Goal: Task Accomplishment & Management: Complete application form

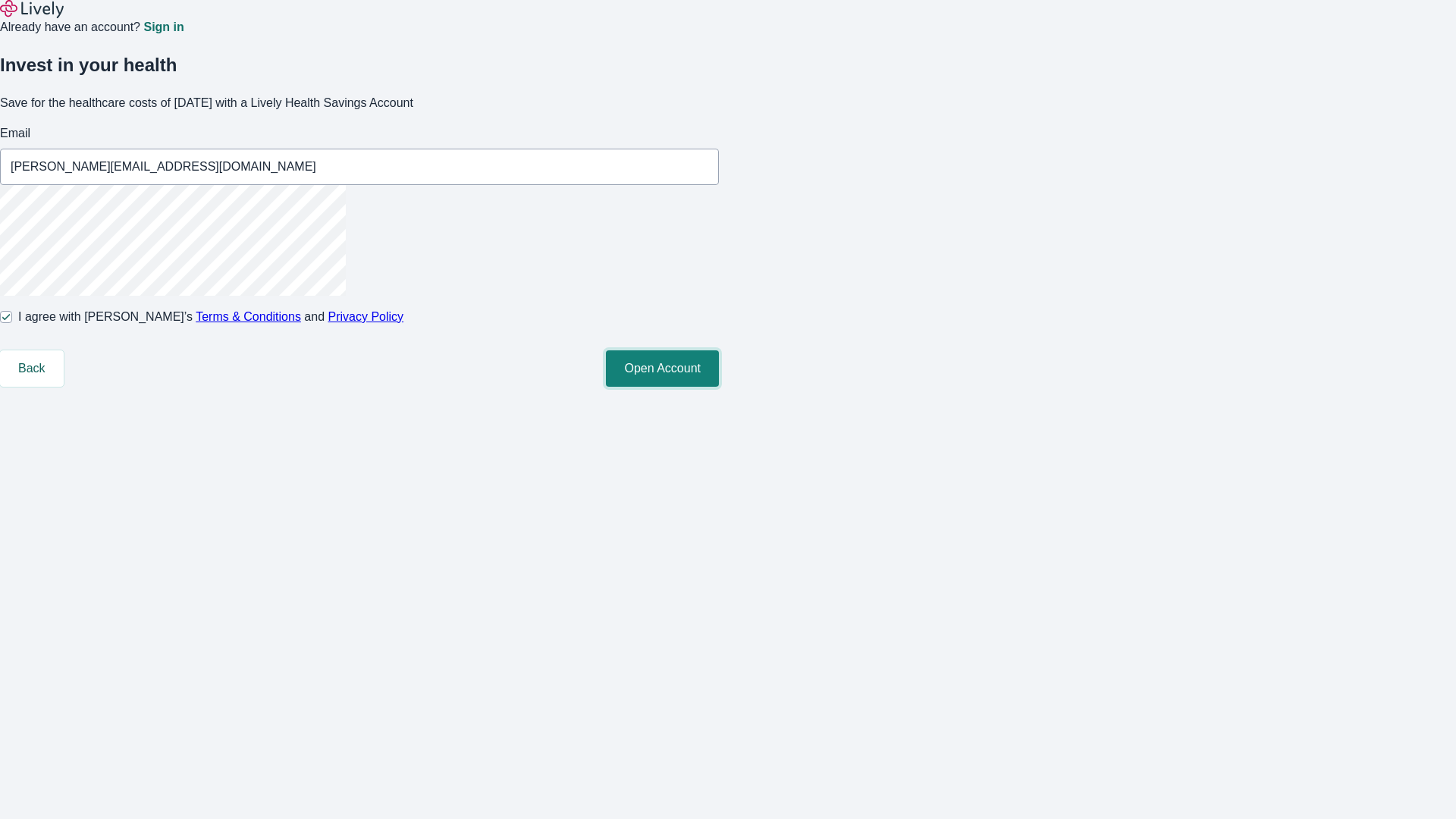
click at [719, 387] on button "Open Account" at bounding box center [662, 368] width 113 height 36
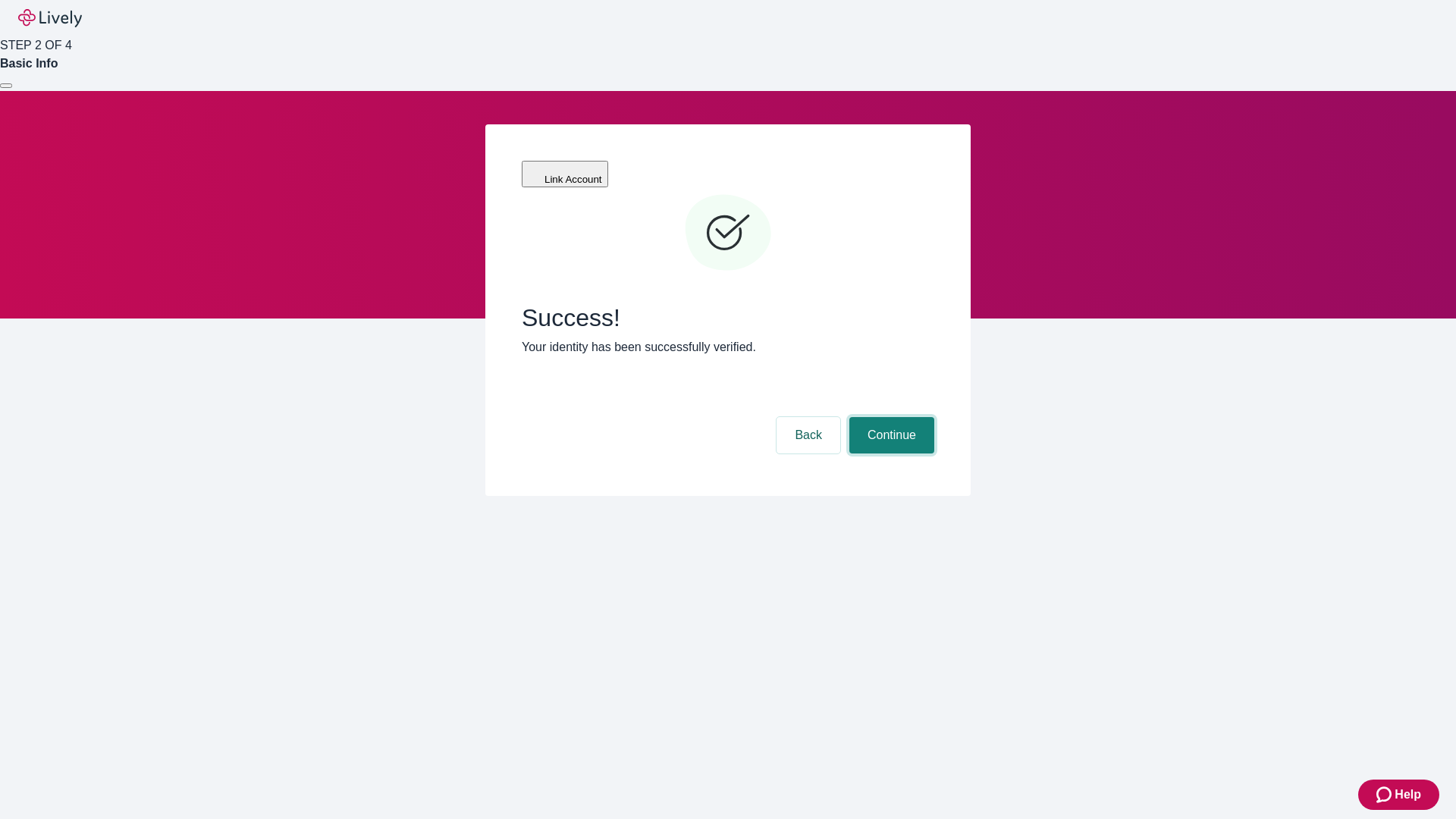
click at [890, 417] on button "Continue" at bounding box center [892, 435] width 85 height 36
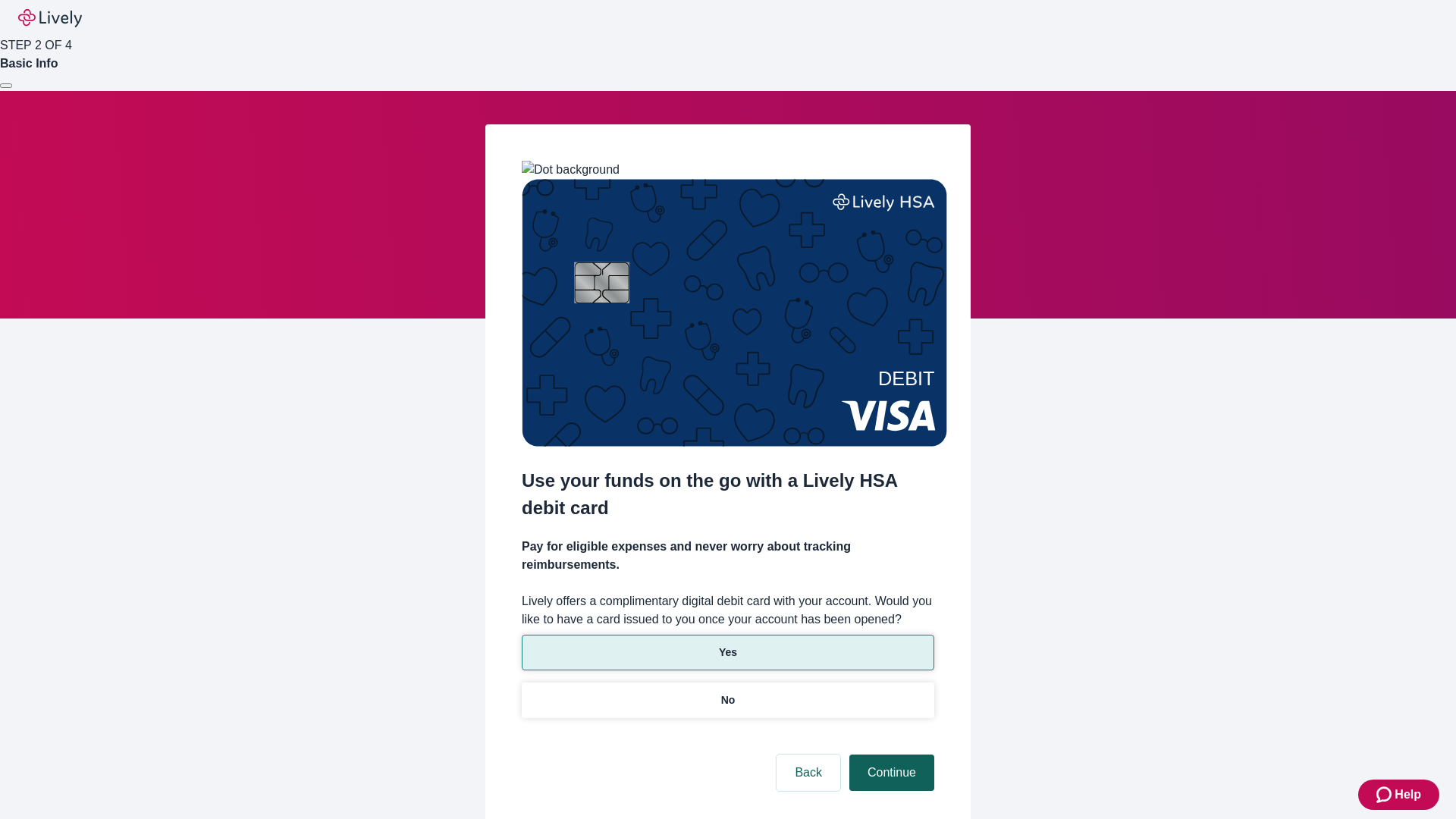
click at [728, 692] on p "No" at bounding box center [728, 700] width 15 height 16
click at [890, 754] on button "Continue" at bounding box center [892, 772] width 85 height 36
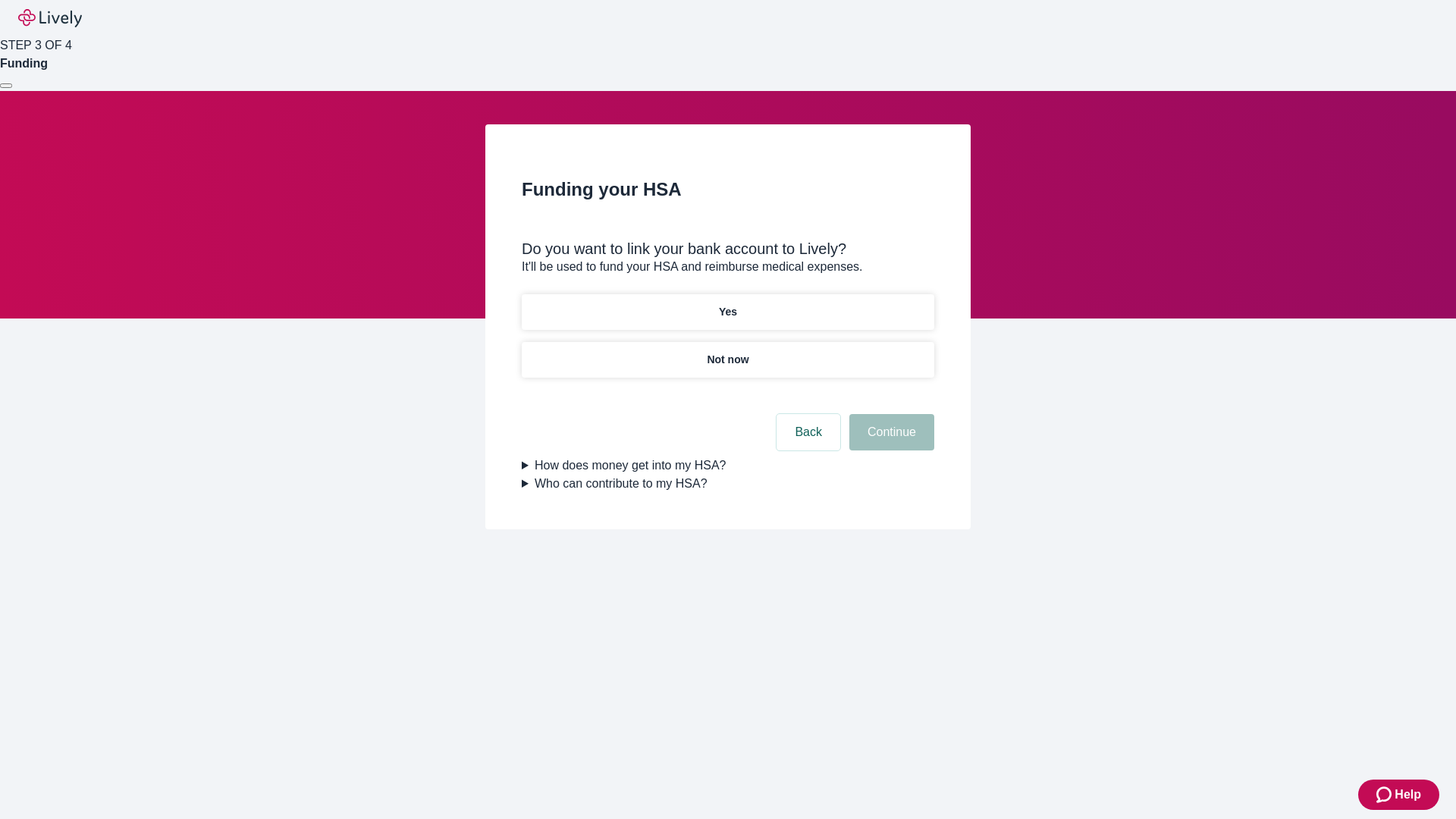
click at [728, 304] on p "Yes" at bounding box center [728, 312] width 18 height 16
click at [890, 414] on button "Continue" at bounding box center [892, 432] width 85 height 36
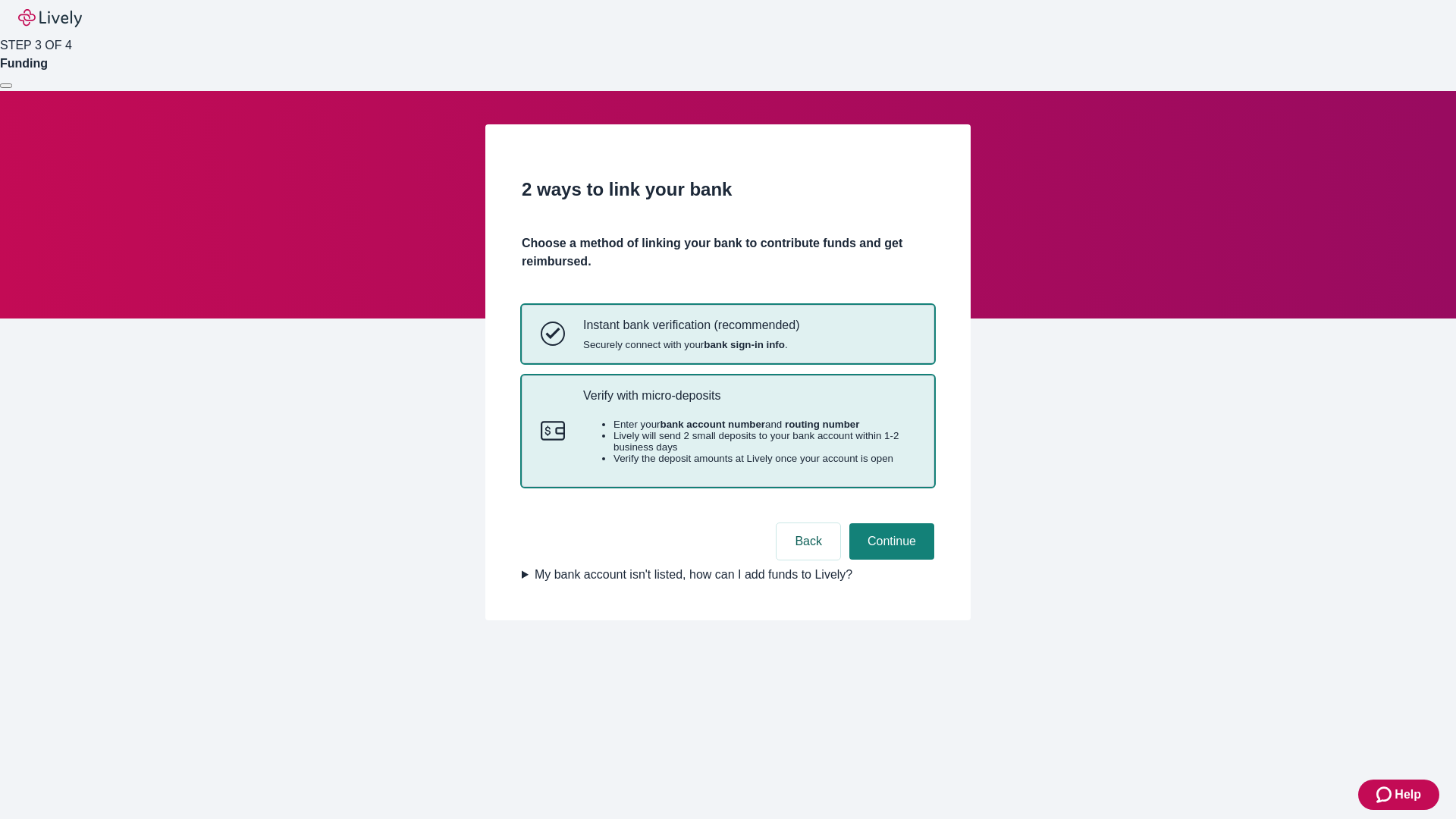
click at [749, 403] on p "Verify with micro-deposits" at bounding box center [750, 395] width 332 height 15
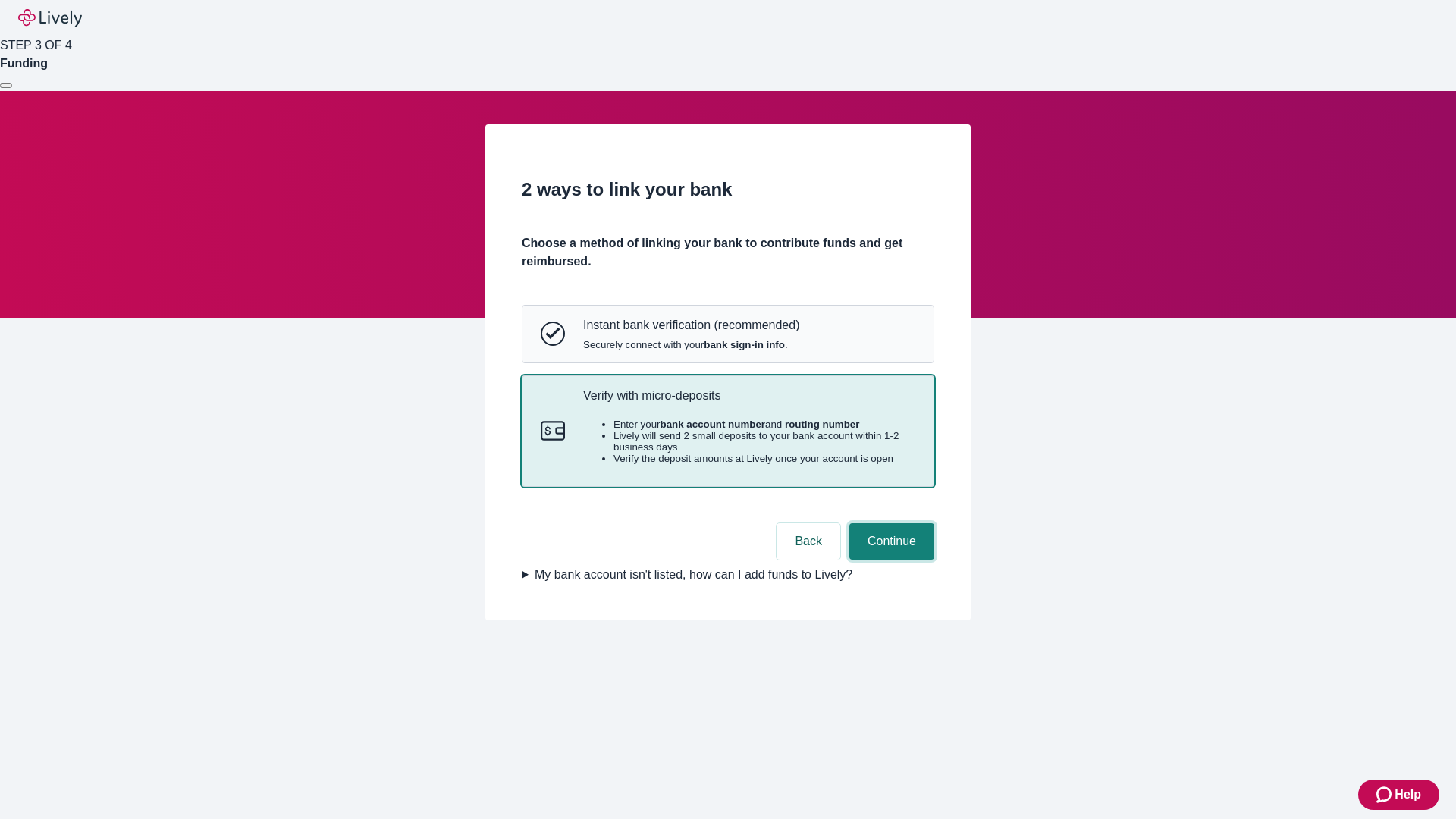
click at [890, 560] on button "Continue" at bounding box center [892, 541] width 85 height 36
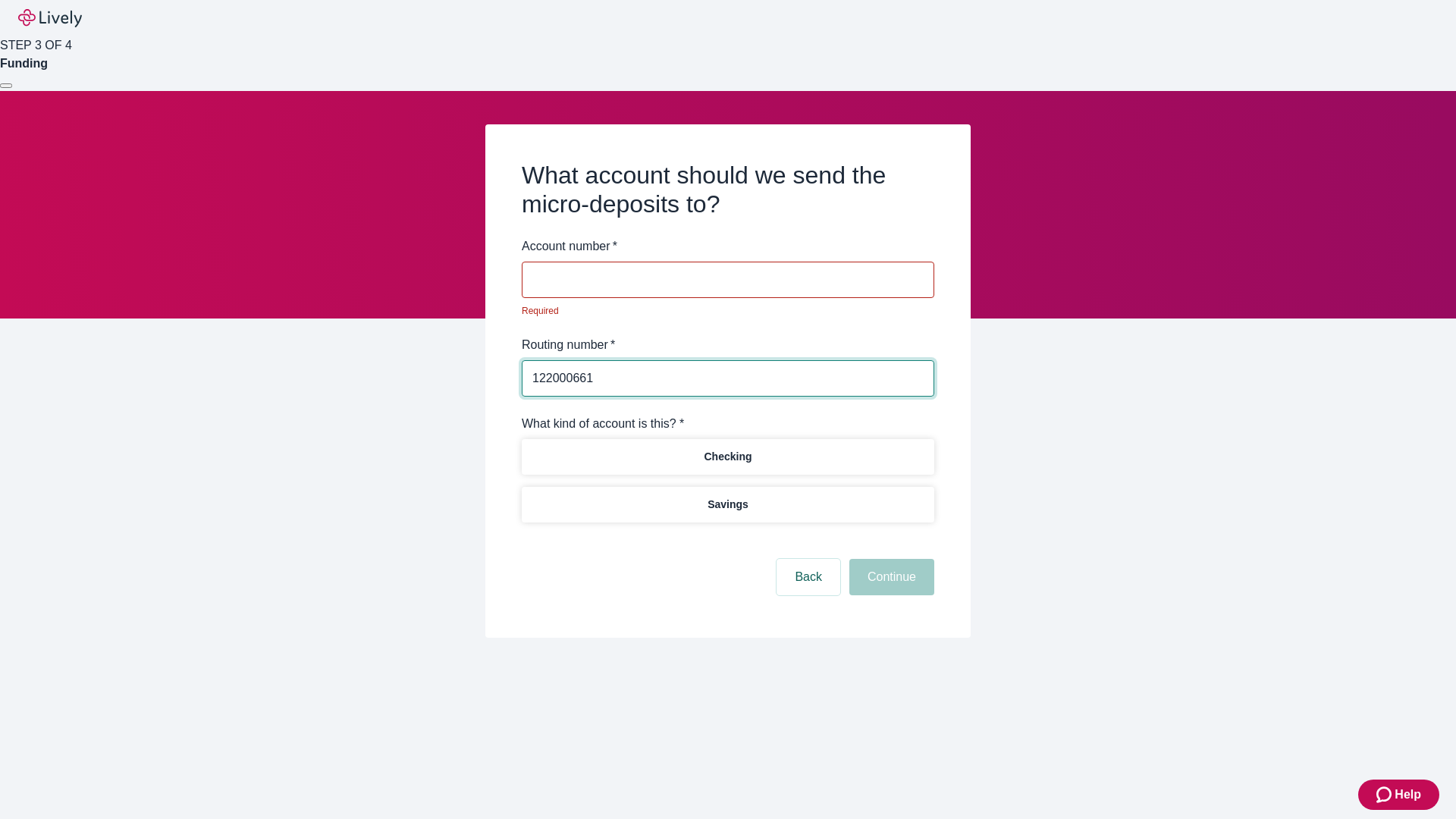
type input "122000661"
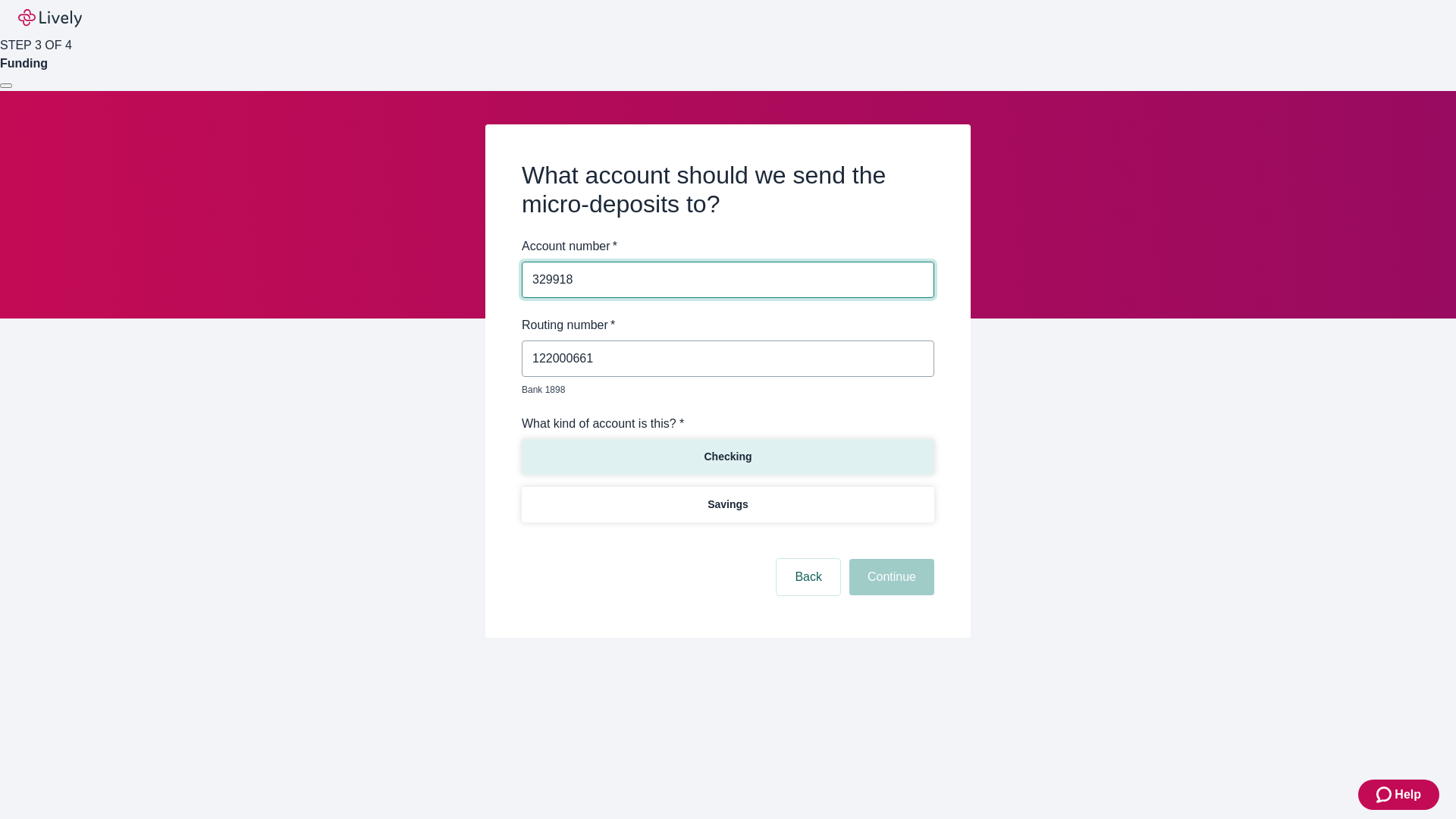
type input "329918"
click at [728, 449] on p "Checking" at bounding box center [728, 457] width 47 height 16
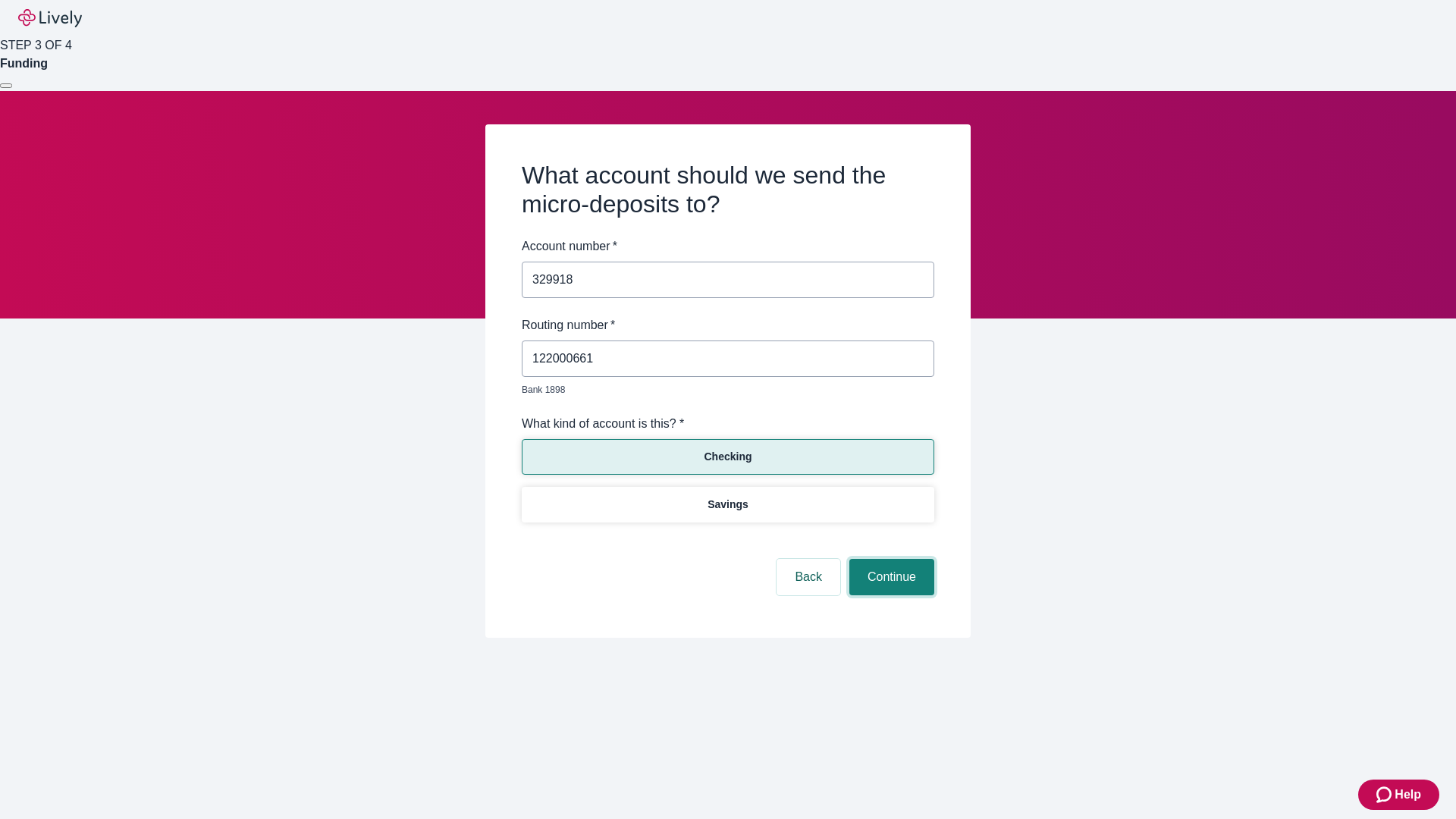
click at [890, 560] on button "Continue" at bounding box center [892, 577] width 85 height 36
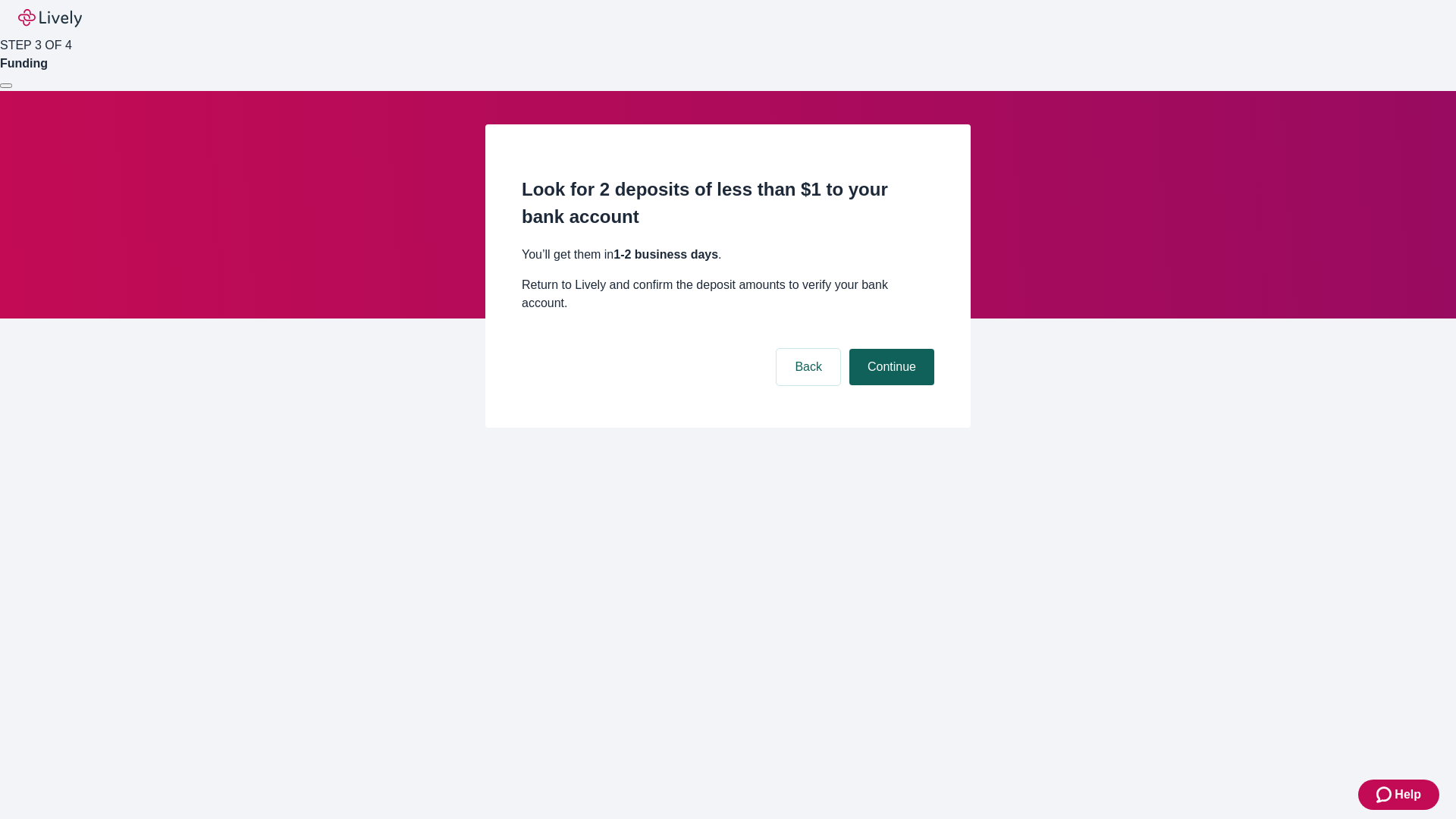
click at [890, 349] on button "Continue" at bounding box center [892, 367] width 85 height 36
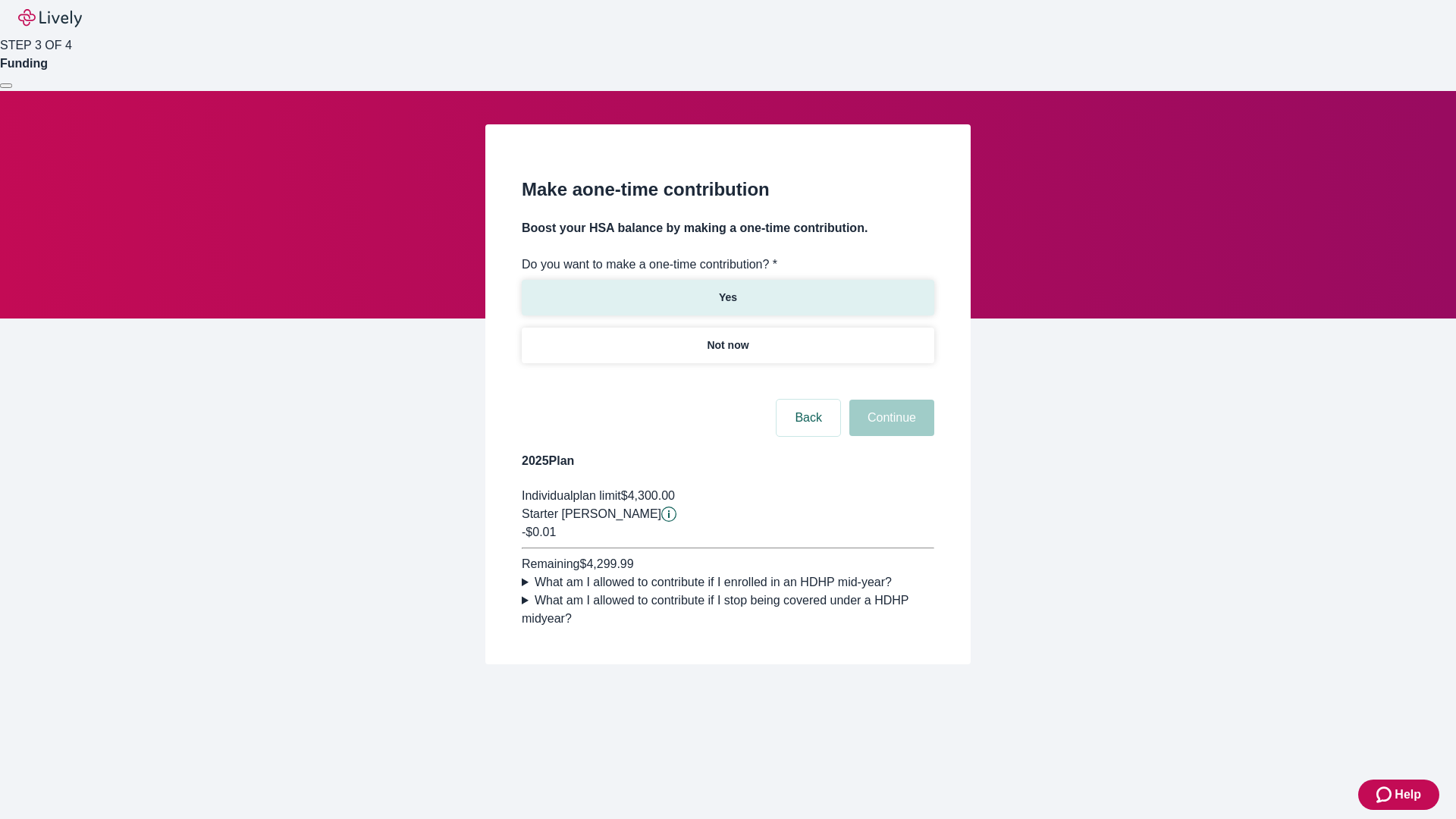
click at [728, 290] on p "Yes" at bounding box center [728, 297] width 18 height 16
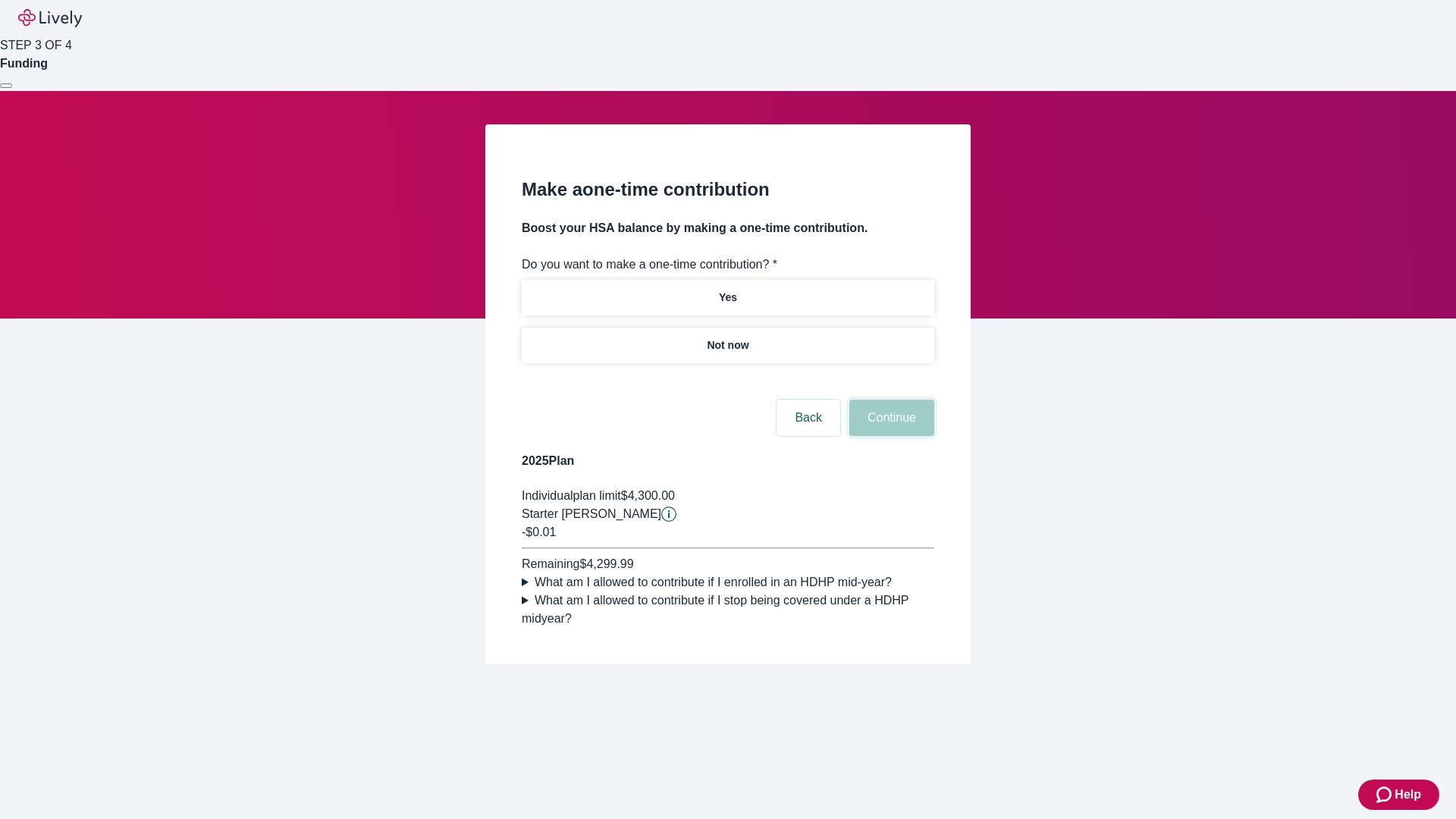
click at [890, 436] on button "Continue" at bounding box center [892, 417] width 85 height 36
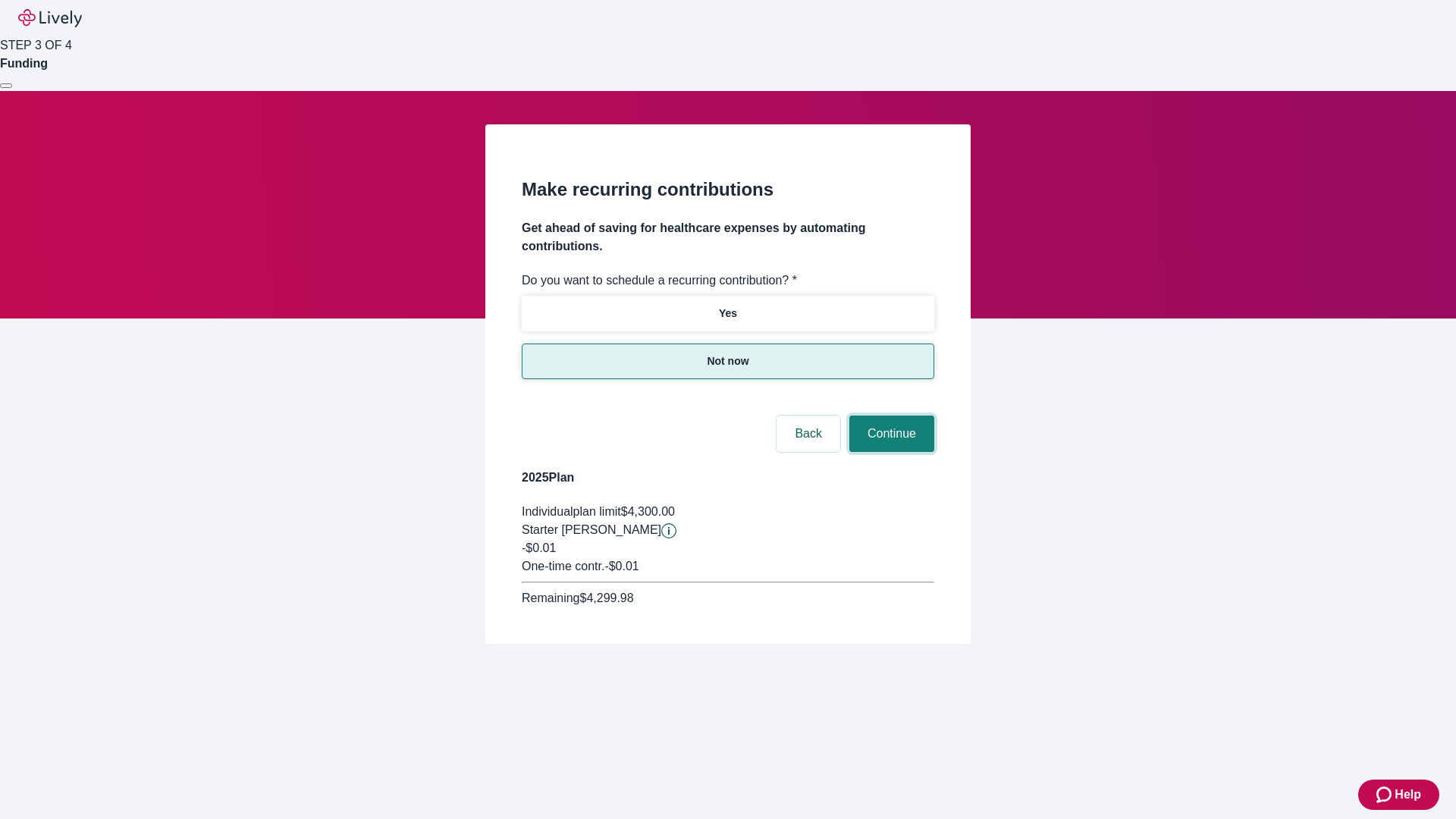
click at [890, 416] on button "Continue" at bounding box center [892, 434] width 85 height 36
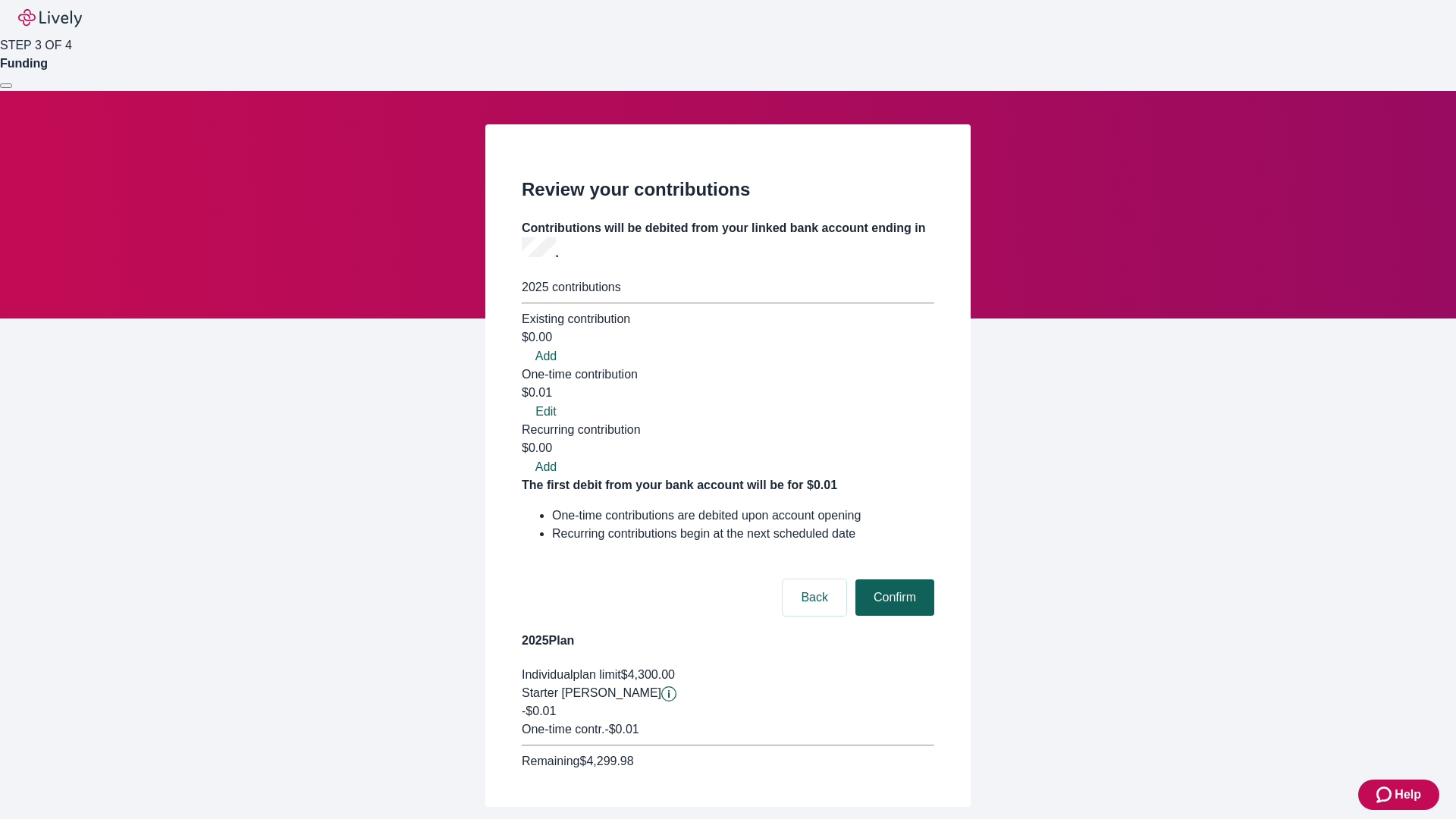
click at [893, 579] on button "Confirm" at bounding box center [895, 597] width 79 height 36
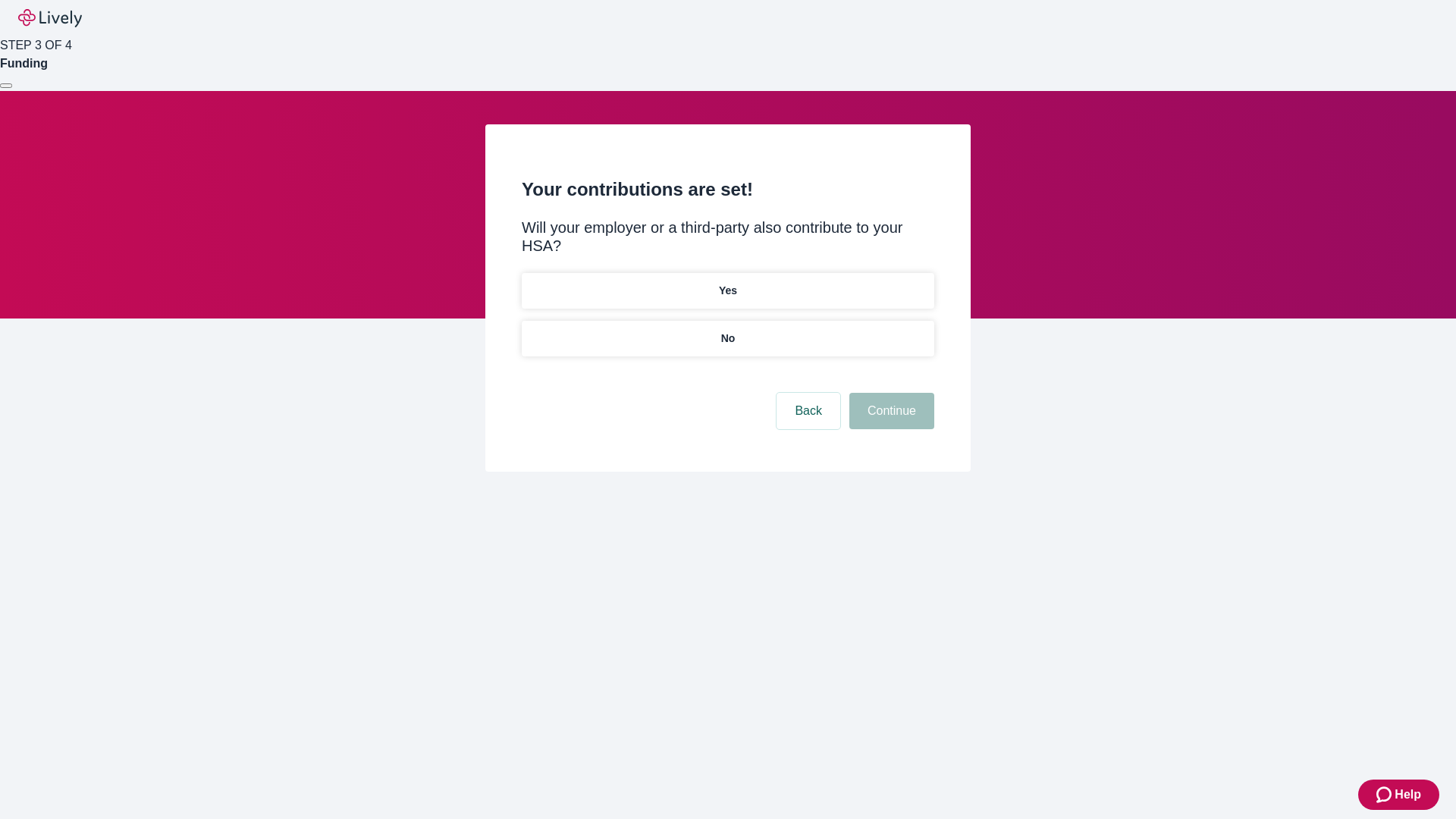
click at [728, 331] on p "No" at bounding box center [728, 338] width 15 height 16
click at [890, 393] on button "Continue" at bounding box center [892, 411] width 85 height 36
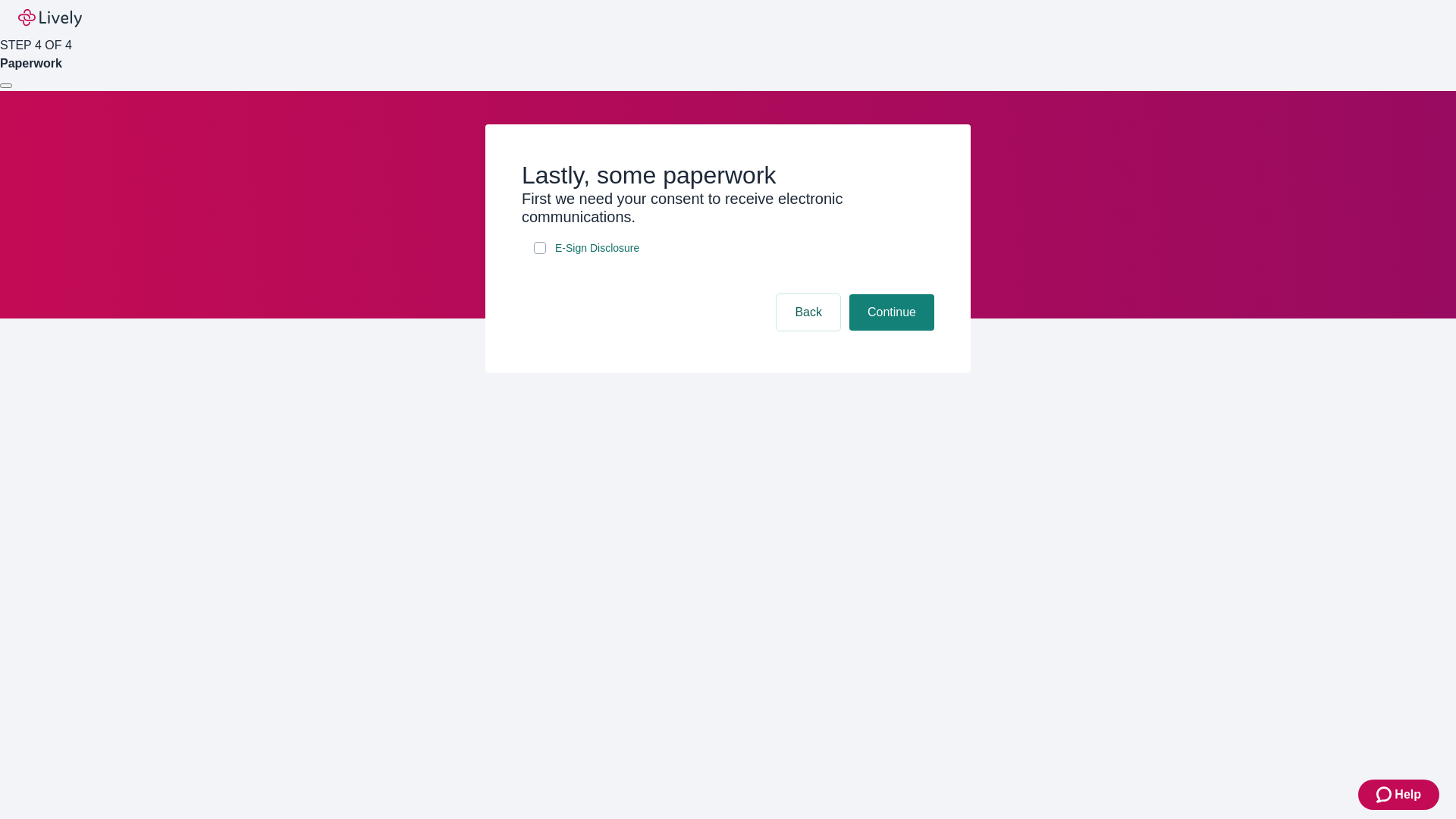
click at [540, 254] on input "E-Sign Disclosure" at bounding box center [539, 248] width 12 height 12
checkbox input "true"
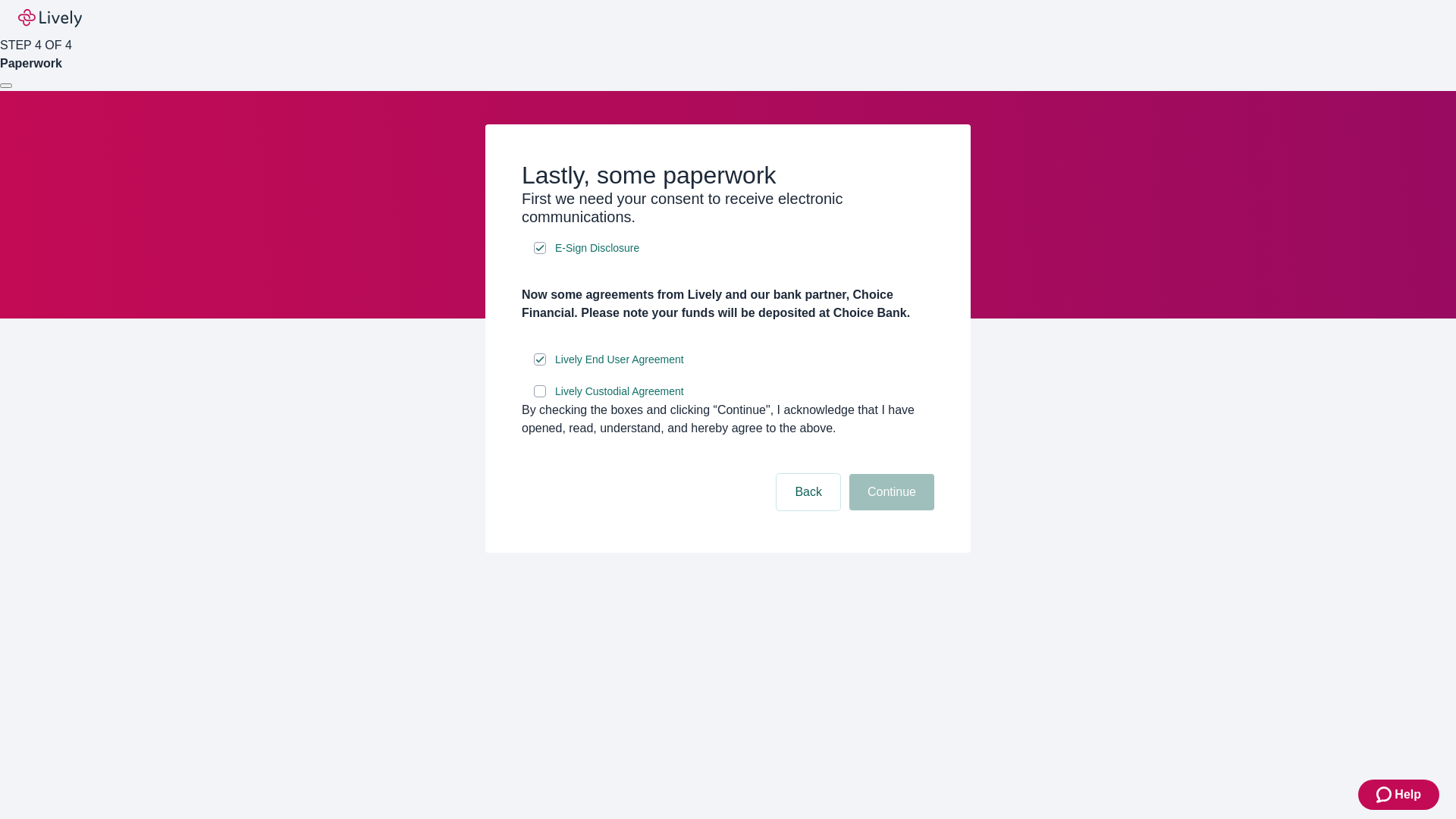
click at [540, 398] on input "Lively Custodial Agreement" at bounding box center [539, 391] width 12 height 12
checkbox input "true"
click at [890, 511] on button "Continue" at bounding box center [892, 492] width 85 height 36
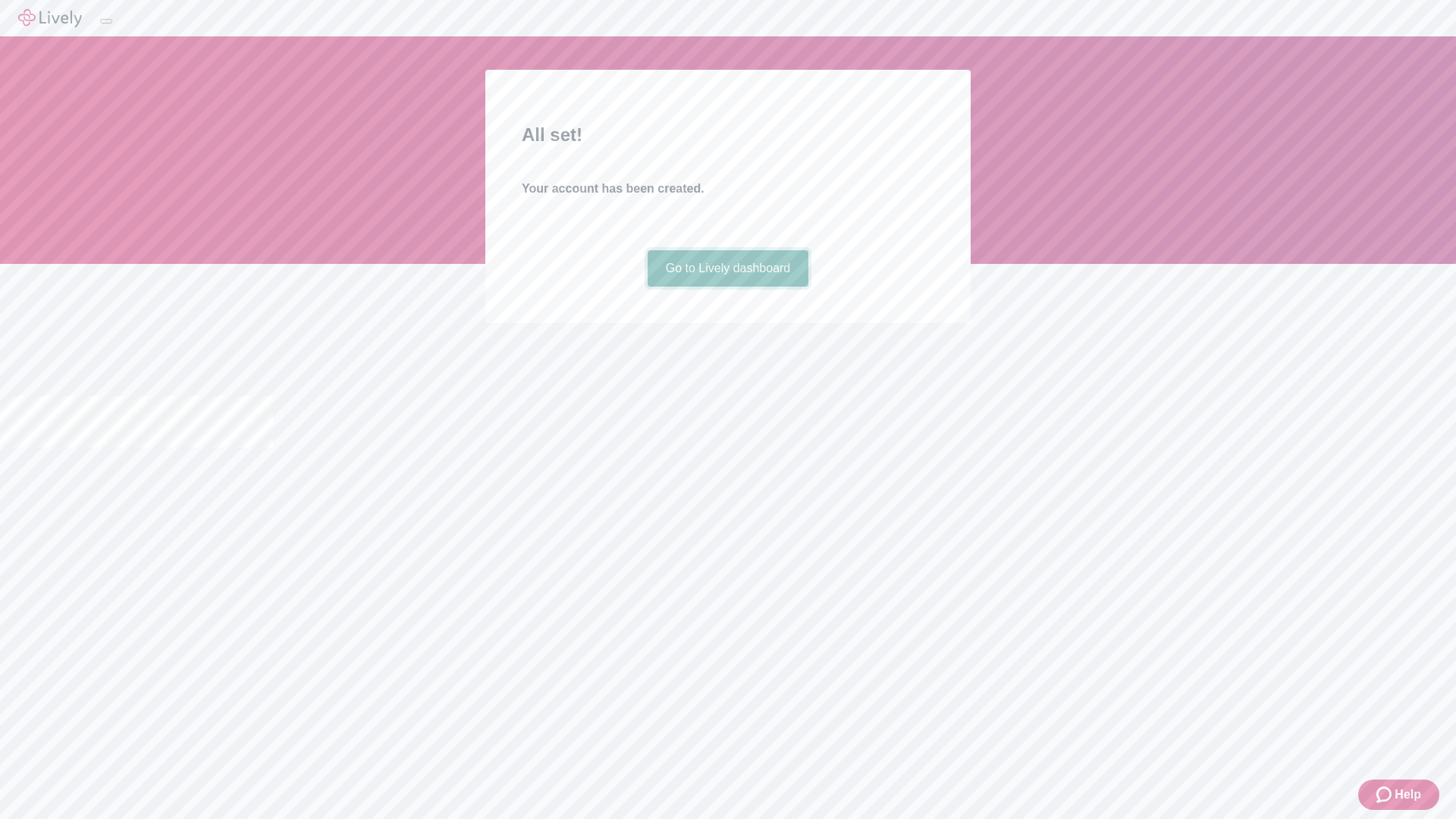
click at [728, 286] on link "Go to Lively dashboard" at bounding box center [728, 268] width 161 height 36
